Goal: Task Accomplishment & Management: Manage account settings

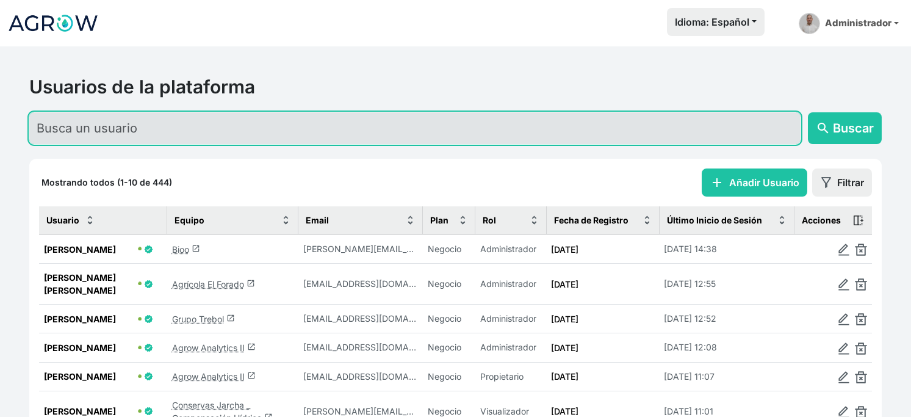
click at [180, 141] on input "text" at bounding box center [415, 128] width 772 height 32
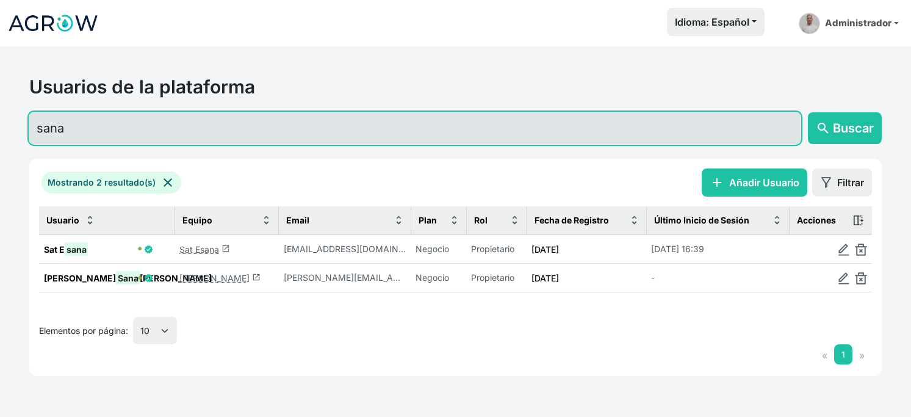
type input "sana"
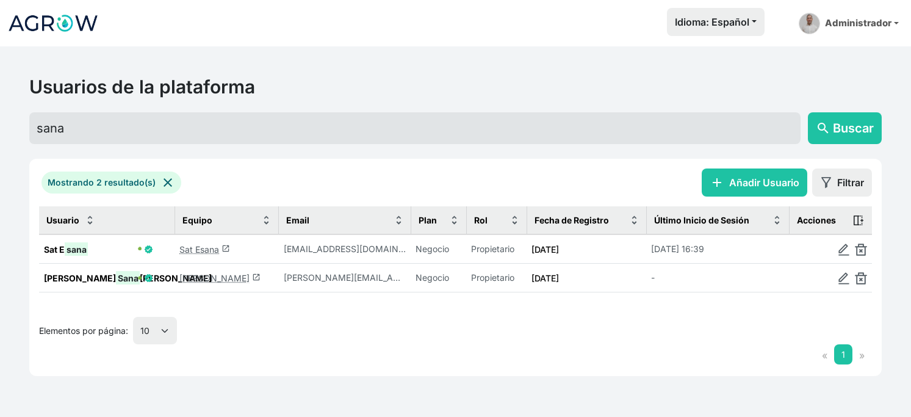
click at [239, 283] on link "[PERSON_NAME] launch" at bounding box center [219, 278] width 81 height 10
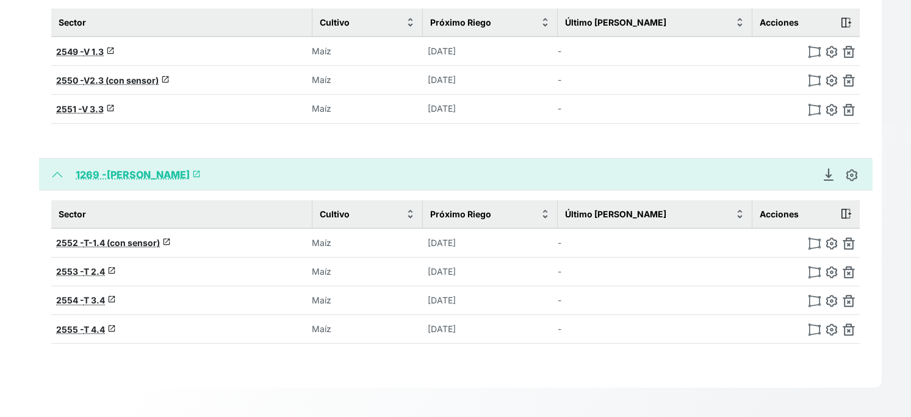
scroll to position [355, 0]
click at [826, 237] on img at bounding box center [832, 243] width 12 height 12
type input "T-1.4 (con sensor)"
type input "42.01869513956896, -0.47211741489178"
type input "9.08"
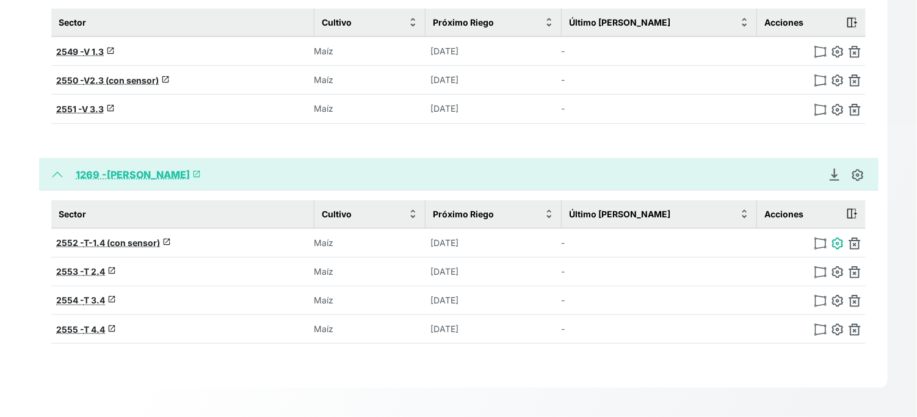
type input "1"
type input "34.9"
type input "20.3"
type input "1120"
select select "3"
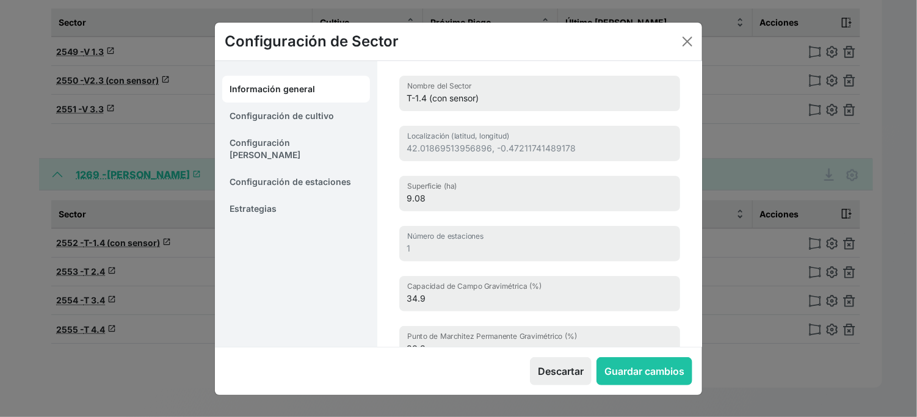
click at [257, 205] on link "Estrategias" at bounding box center [296, 208] width 148 height 27
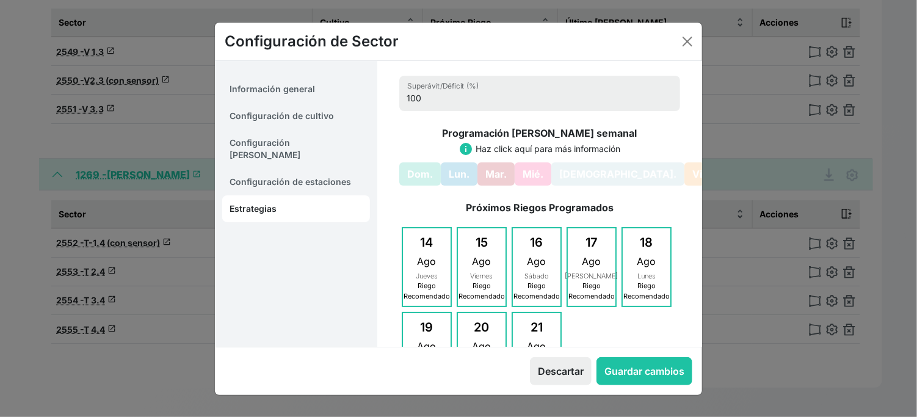
click at [289, 123] on link "Configuración de cultivo" at bounding box center [296, 116] width 148 height 27
select select "16214"
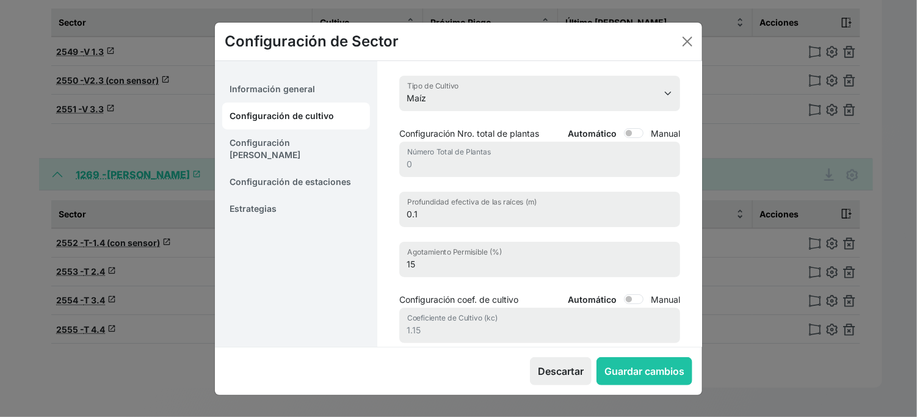
click at [272, 153] on link "Configuración [PERSON_NAME]" at bounding box center [296, 148] width 148 height 39
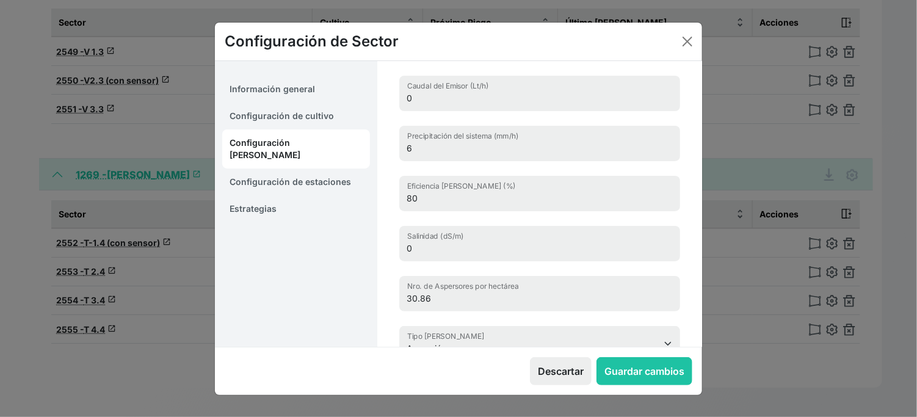
click at [285, 124] on link "Configuración de cultivo" at bounding box center [296, 116] width 148 height 27
select select "16214"
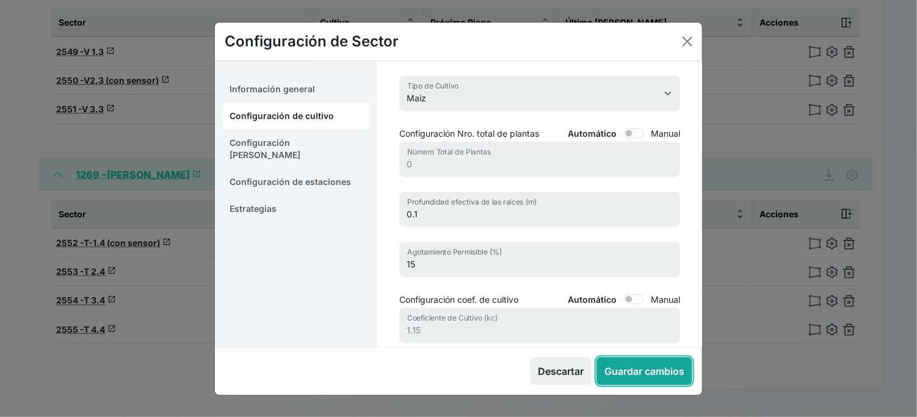
click at [621, 378] on button "Guardar cambios" at bounding box center [644, 371] width 96 height 28
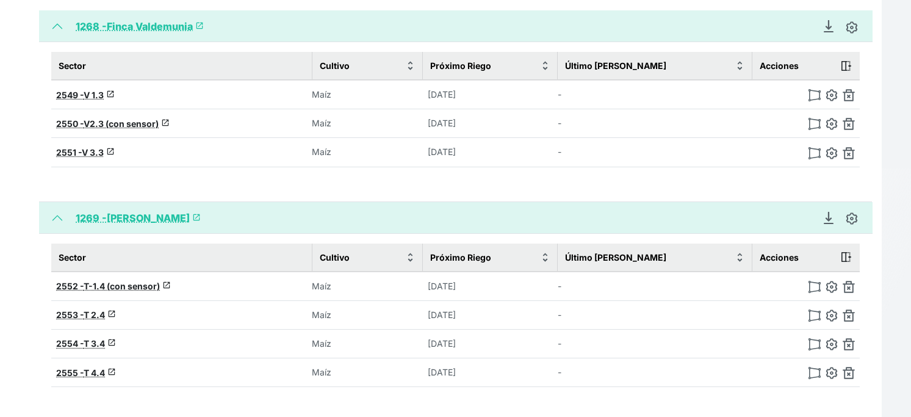
scroll to position [219, 0]
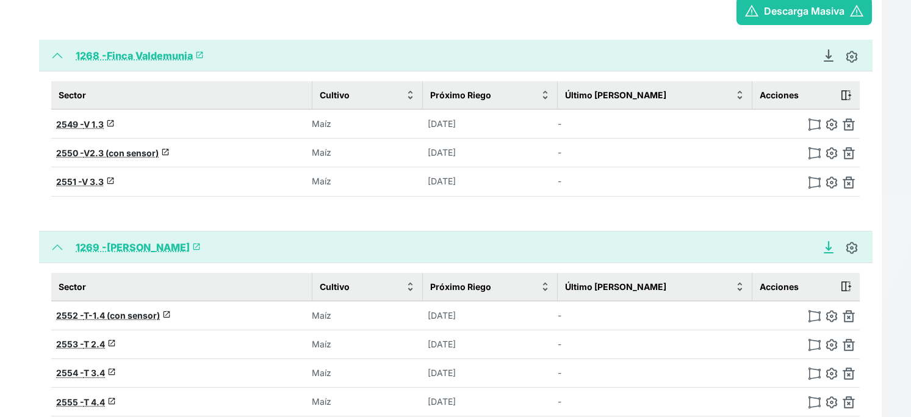
click at [823, 253] on icon "Descargar Recomendación de Riego en PDF" at bounding box center [829, 247] width 12 height 12
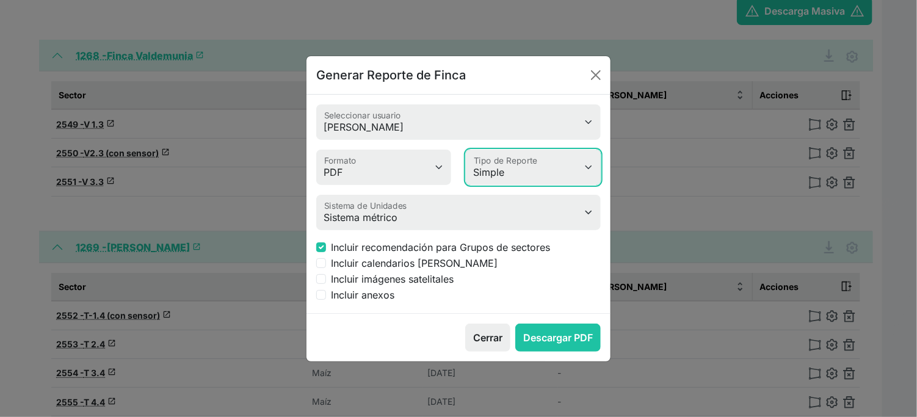
click at [508, 158] on select "Simple Avanzado" at bounding box center [533, 167] width 135 height 35
select select "advanced"
click at [468, 150] on select "Simple Avanzado" at bounding box center [533, 167] width 135 height 35
click at [376, 270] on label "Incluir calendarios [PERSON_NAME]" at bounding box center [414, 263] width 167 height 15
click at [326, 268] on input "Incluir calendarios [PERSON_NAME]" at bounding box center [321, 263] width 10 height 10
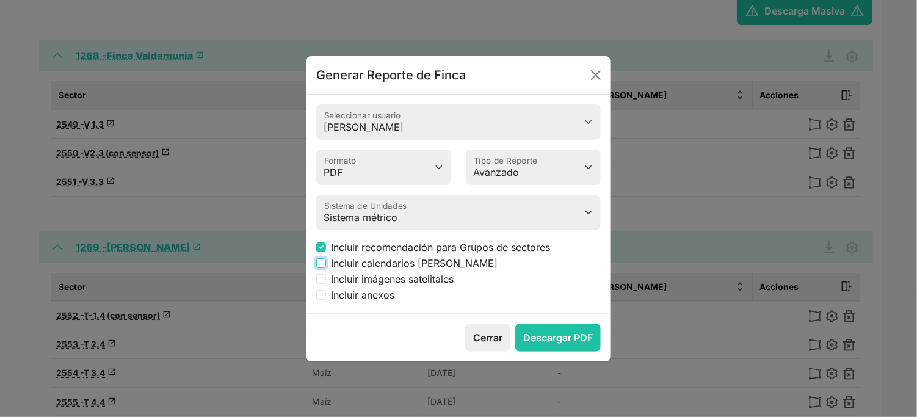
checkbox input "true"
click at [378, 286] on label "Incluir imágenes satelitales" at bounding box center [392, 279] width 123 height 15
click at [326, 284] on input "Incluir imágenes satelitales" at bounding box center [321, 279] width 10 height 10
checkbox input "true"
click at [375, 302] on label "Incluir anexos" at bounding box center [362, 295] width 63 height 15
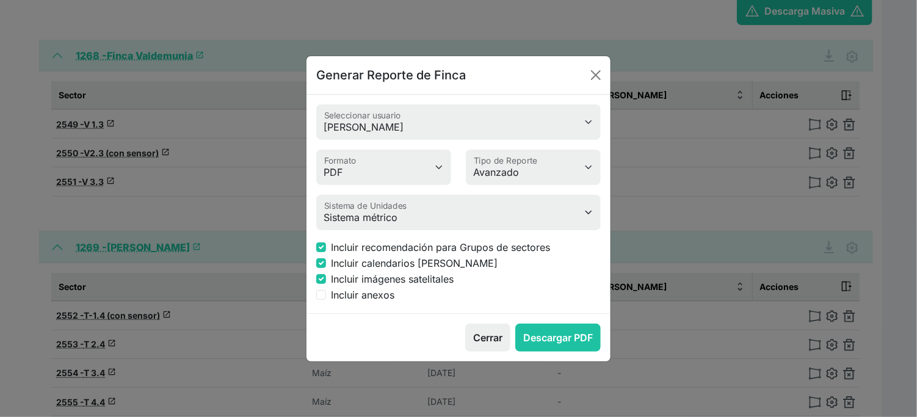
click at [326, 300] on input "Incluir anexos" at bounding box center [321, 295] width 10 height 10
checkbox input "true"
click at [540, 352] on button "Descargar PDF" at bounding box center [557, 338] width 85 height 28
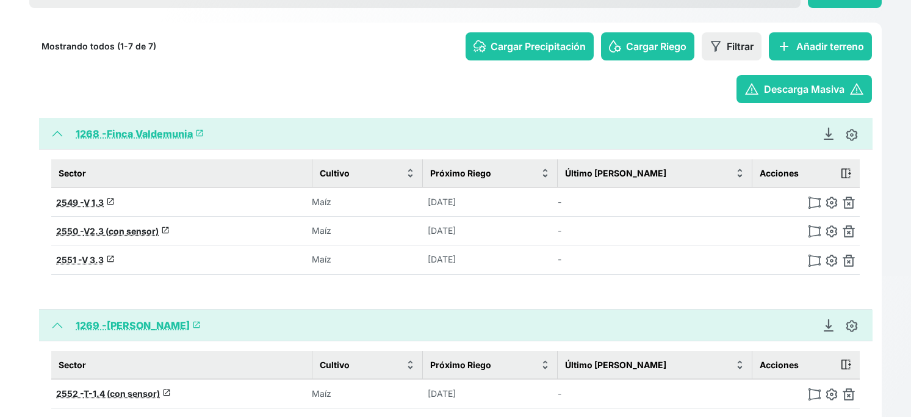
scroll to position [83, 0]
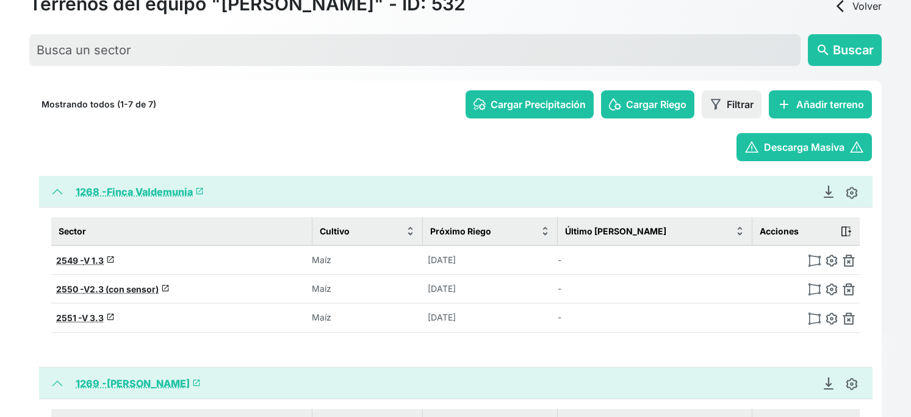
drag, startPoint x: 813, startPoint y: 229, endPoint x: 759, endPoint y: 228, distance: 53.7
click at [752, 208] on div "1268 - Finca Valdemunia launch Generar Reporte de Finca [PERSON_NAME] Seleccion…" at bounding box center [455, 192] width 833 height 32
click at [846, 199] on img at bounding box center [852, 193] width 12 height 12
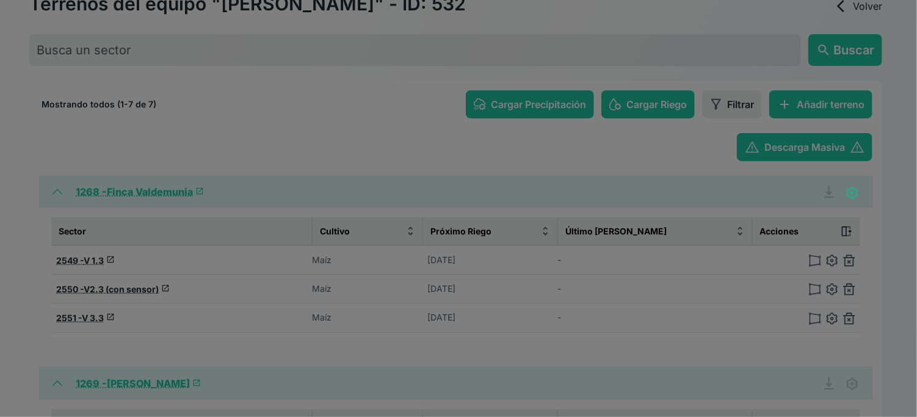
type input "Finca Valdemunia"
type input "3"
type input "15.65 ha"
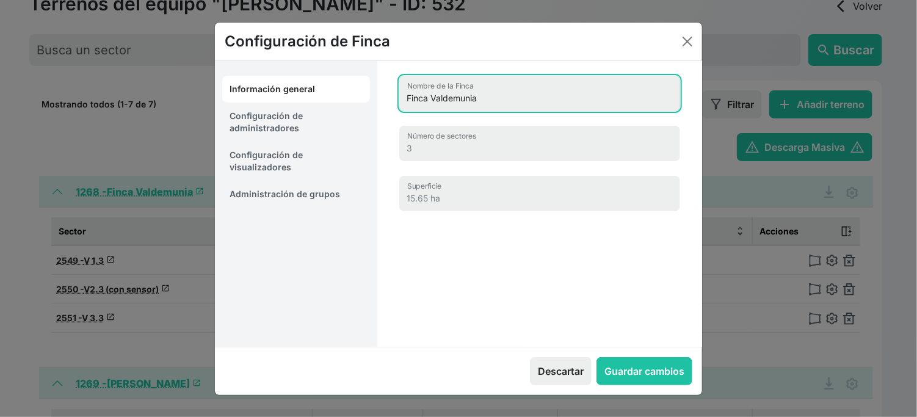
drag, startPoint x: 435, startPoint y: 109, endPoint x: 357, endPoint y: 110, distance: 78.1
click at [357, 110] on div "Información general Configuración de administradores Configuración de visualiza…" at bounding box center [458, 204] width 487 height 286
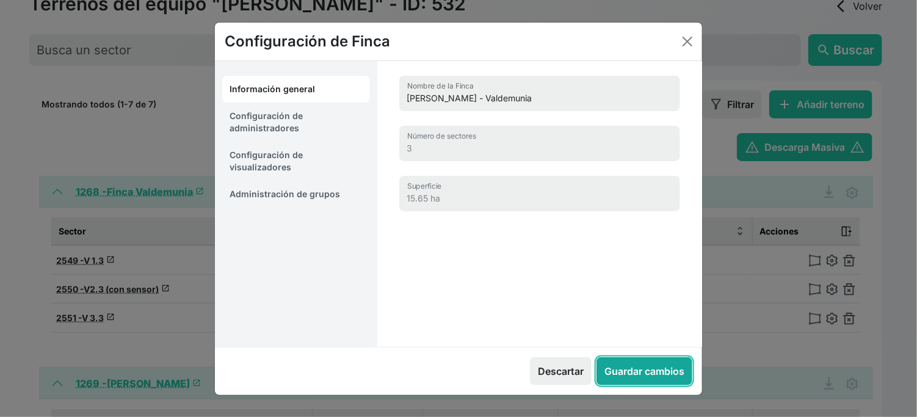
click at [620, 385] on button "Guardar cambios" at bounding box center [644, 371] width 96 height 28
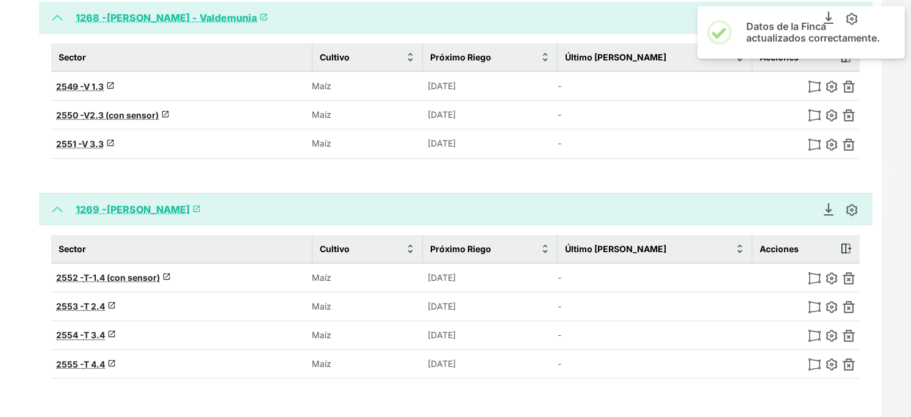
scroll to position [287, 0]
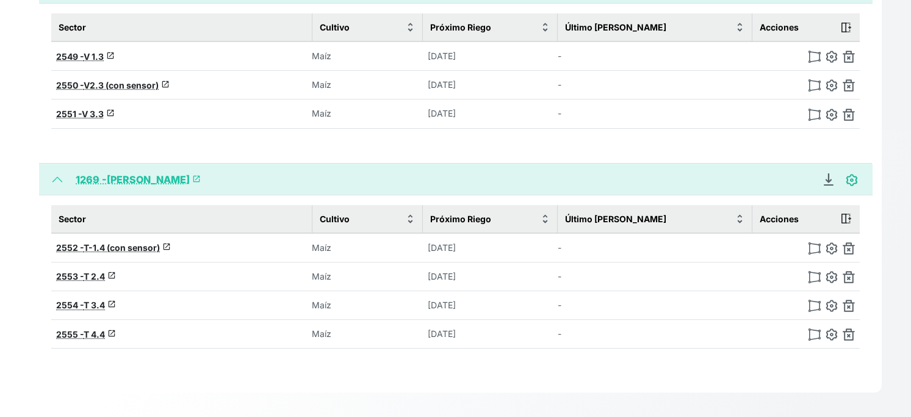
click at [846, 186] on img at bounding box center [852, 180] width 12 height 12
type input "[PERSON_NAME]"
type input "4"
type input "37.84 ha"
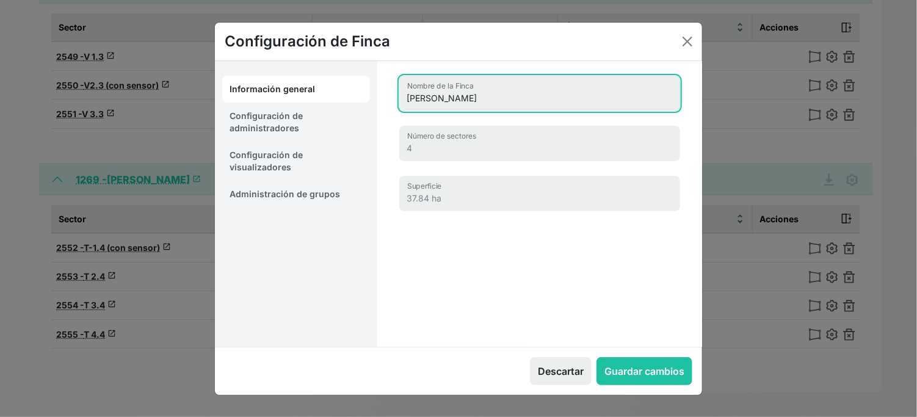
drag, startPoint x: 437, startPoint y: 110, endPoint x: 382, endPoint y: 109, distance: 55.6
click at [382, 109] on div "Finca Sangarrén Nombre de la Finca 4 Número de sectores 37.84 ha Superficie" at bounding box center [539, 143] width 325 height 165
type input "[PERSON_NAME]"
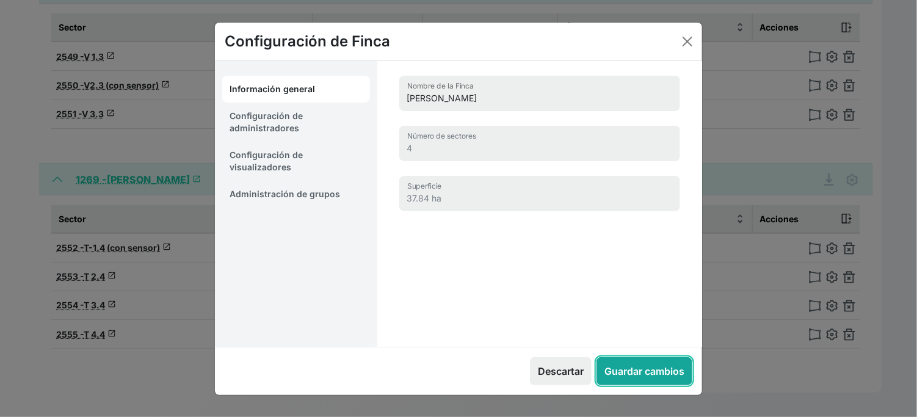
click at [604, 374] on button "Guardar cambios" at bounding box center [644, 371] width 96 height 28
